Goal: Task Accomplishment & Management: Use online tool/utility

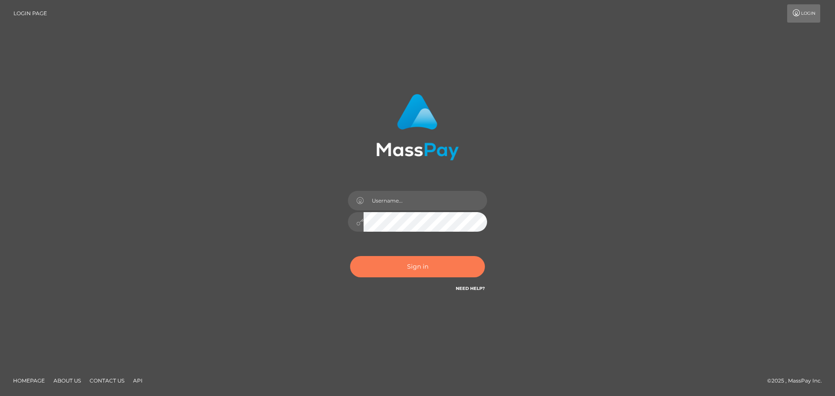
click at [396, 272] on button "Sign in" at bounding box center [417, 266] width 135 height 21
type input "Yassine Slimene"
click at [444, 281] on div "Sign in Need Help?" at bounding box center [417, 270] width 152 height 39
click at [457, 264] on button "Sign in" at bounding box center [417, 266] width 135 height 21
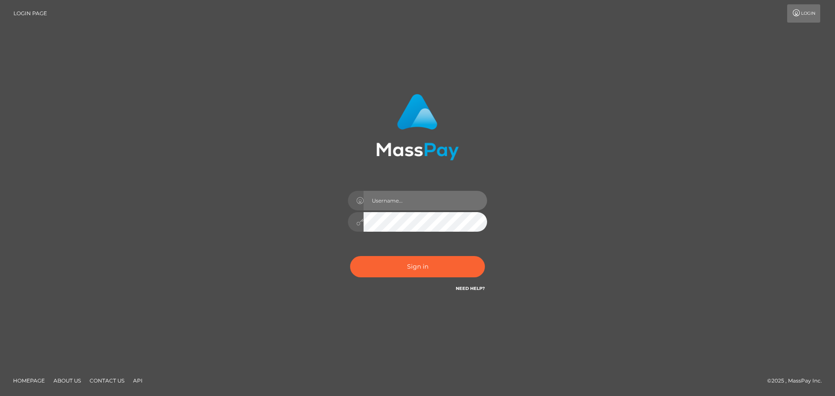
type input "[PERSON_NAME]"
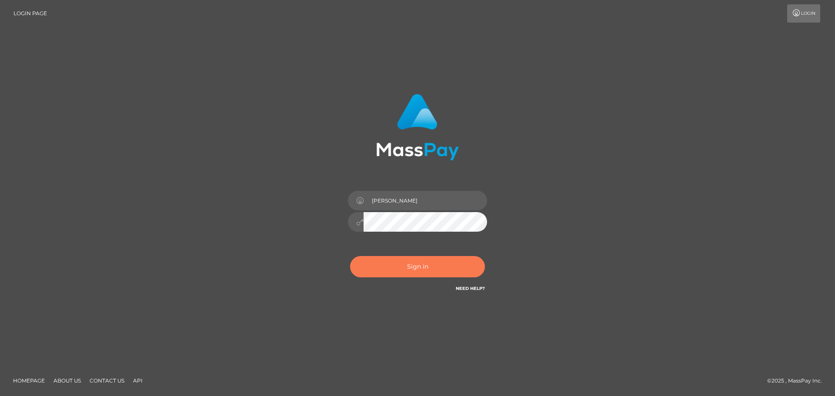
click at [424, 270] on button "Sign in" at bounding box center [417, 266] width 135 height 21
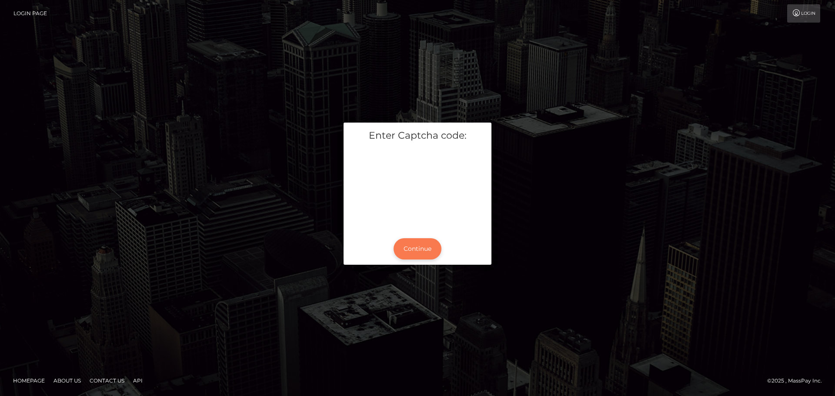
click at [417, 254] on button "Continue" at bounding box center [418, 248] width 48 height 21
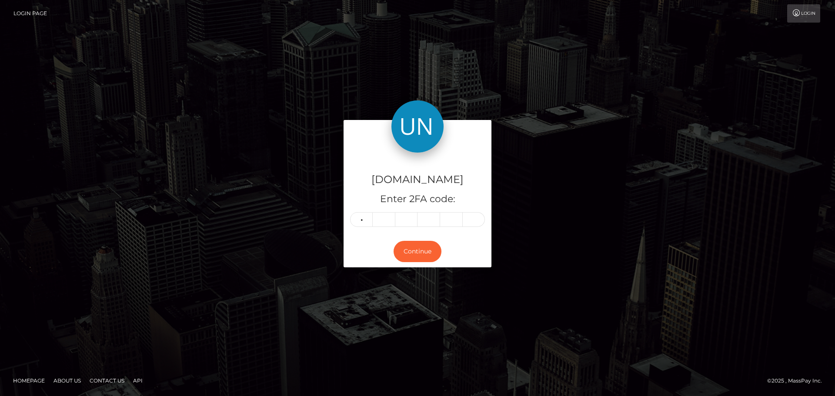
type input "2"
type input "9"
type input "0"
type input "8"
type input "6"
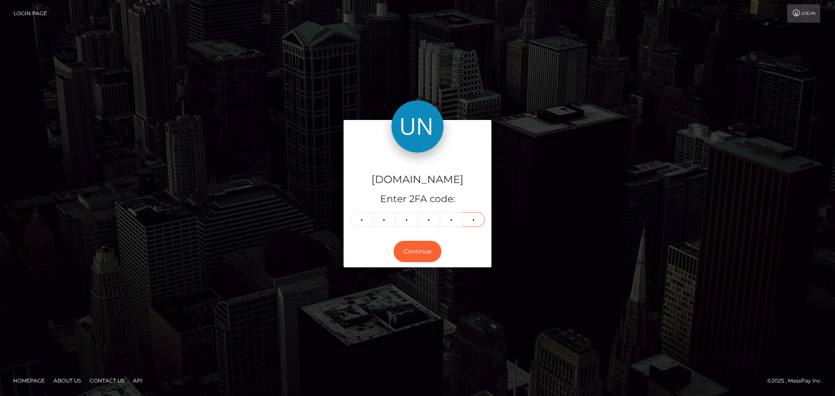
type input "1"
click at [424, 260] on button "Continue" at bounding box center [418, 251] width 48 height 21
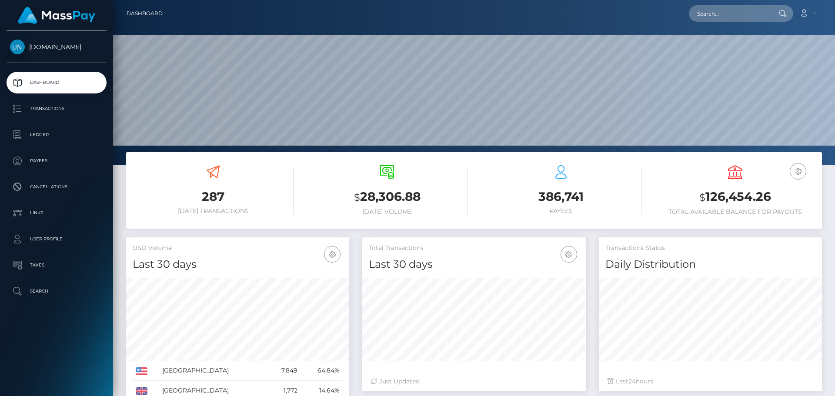
scroll to position [154, 224]
click at [726, 13] on input "text" at bounding box center [730, 13] width 82 height 17
paste input "[EMAIL_ADDRESS][DOMAIN_NAME]"
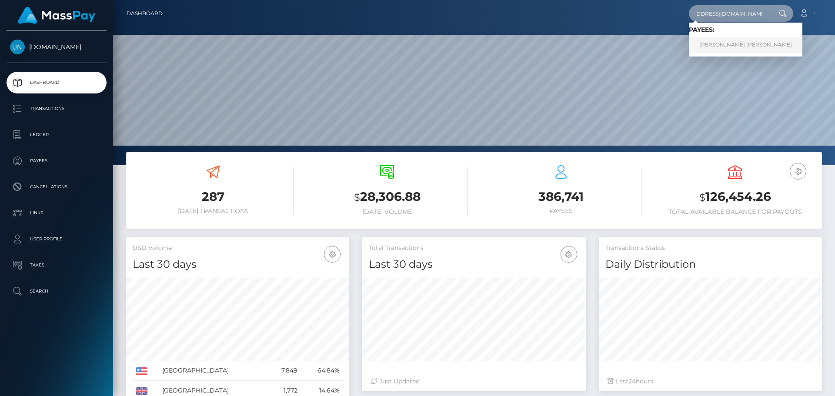
type input "[EMAIL_ADDRESS][DOMAIN_NAME]"
click at [722, 43] on link "KATIA MICHELLE SEGURA FERNANDEZ" at bounding box center [746, 45] width 114 height 16
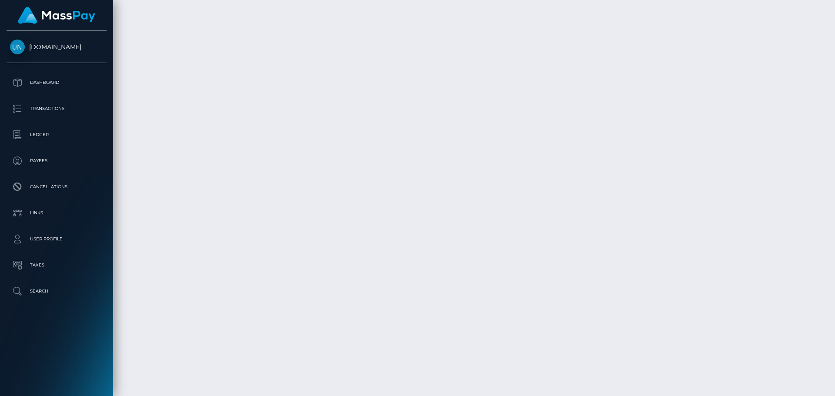
scroll to position [1428, 0]
click at [835, 4] on div at bounding box center [831, 198] width 7 height 396
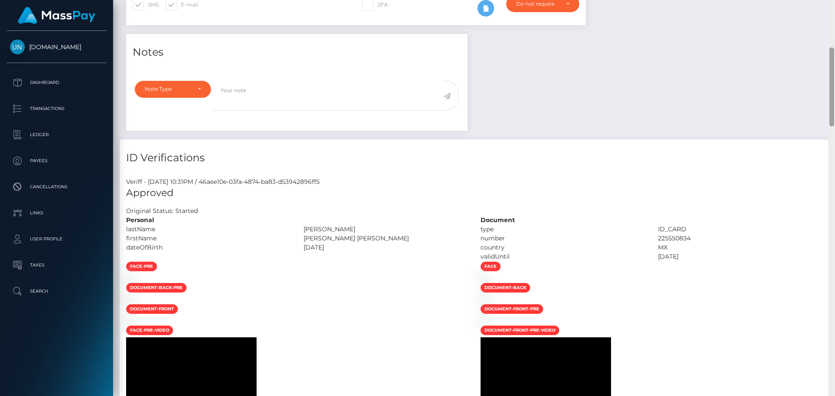
click at [835, 4] on div "Customer Profile Loading... Loading..." at bounding box center [474, 198] width 722 height 396
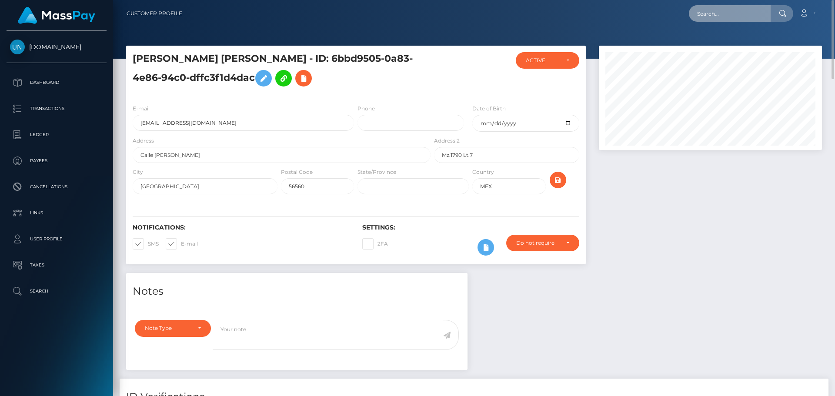
click at [731, 8] on input "text" at bounding box center [730, 13] width 82 height 17
paste input "[EMAIL_ADDRESS][DOMAIN_NAME]"
type input "[EMAIL_ADDRESS][DOMAIN_NAME]"
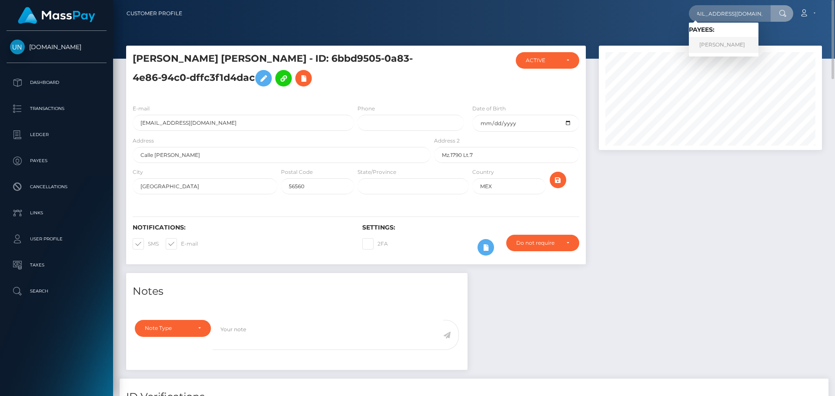
click at [728, 44] on link "[PERSON_NAME]" at bounding box center [724, 45] width 70 height 16
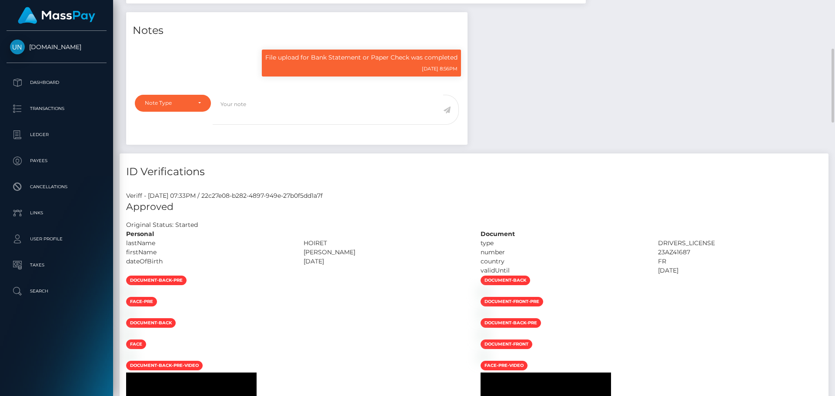
scroll to position [104, 224]
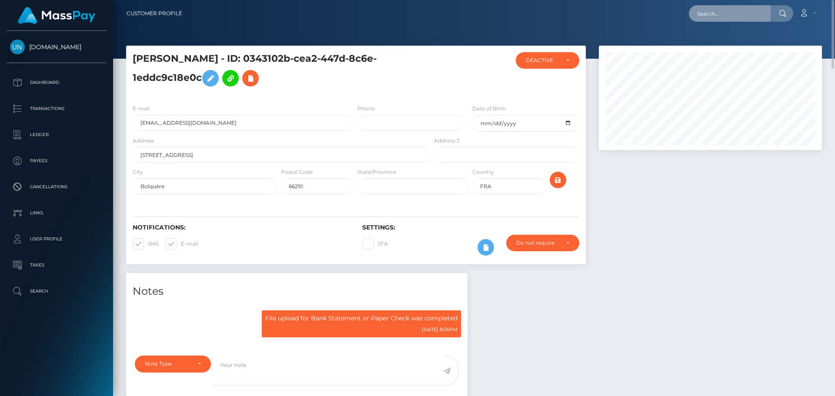
click at [708, 11] on input "text" at bounding box center [730, 13] width 82 height 17
paste input "[EMAIL_ADDRESS][DOMAIN_NAME]"
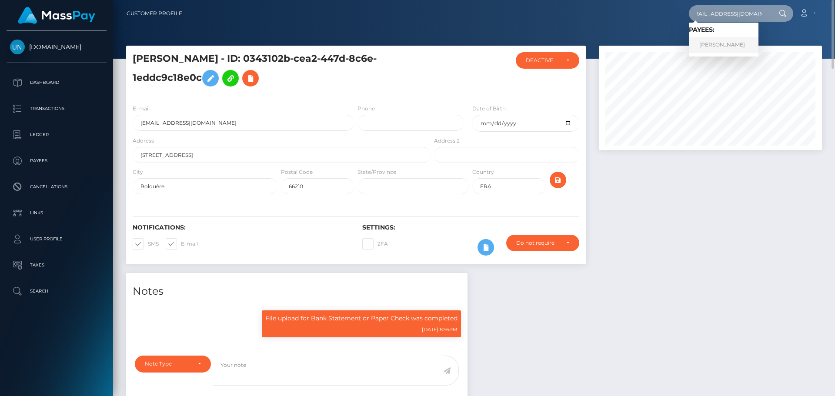
type input "[EMAIL_ADDRESS][DOMAIN_NAME]"
click at [712, 43] on link "EMIR MRAKOVIĆ" at bounding box center [724, 45] width 70 height 16
